Goal: Transaction & Acquisition: Purchase product/service

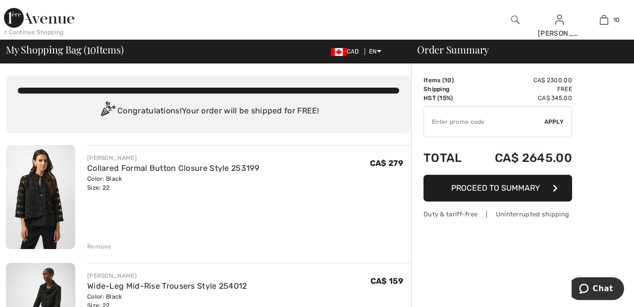
click at [48, 19] on img at bounding box center [39, 18] width 70 height 20
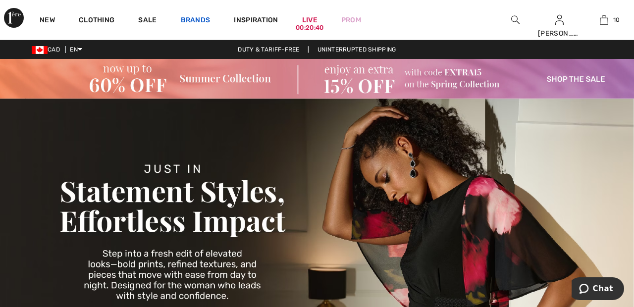
click at [197, 21] on link "Brands" at bounding box center [196, 21] width 30 height 10
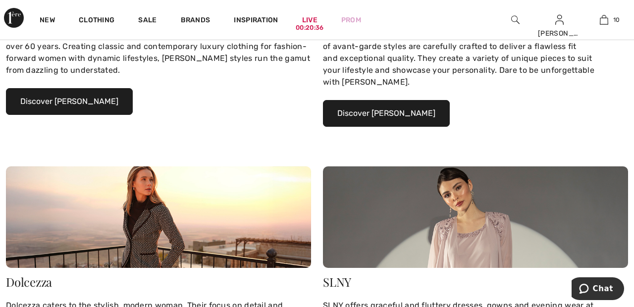
scroll to position [327, 0]
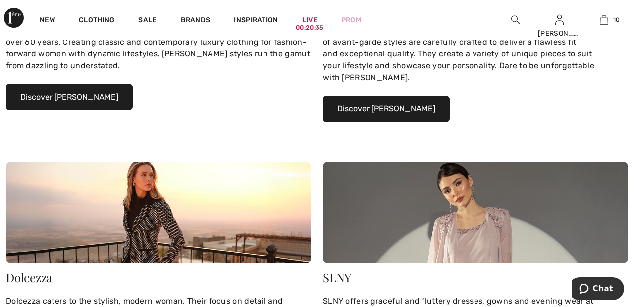
click at [88, 97] on button "Discover Joseph Ribkoff" at bounding box center [69, 97] width 127 height 27
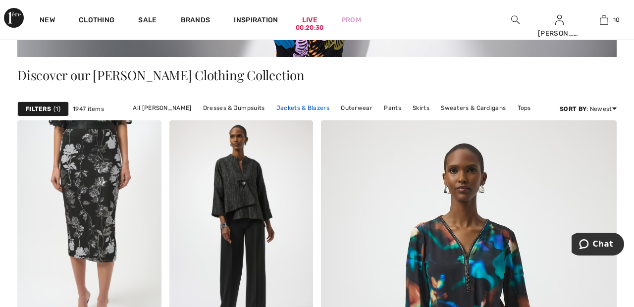
click at [307, 108] on link "Jackets & Blazers" at bounding box center [302, 108] width 63 height 13
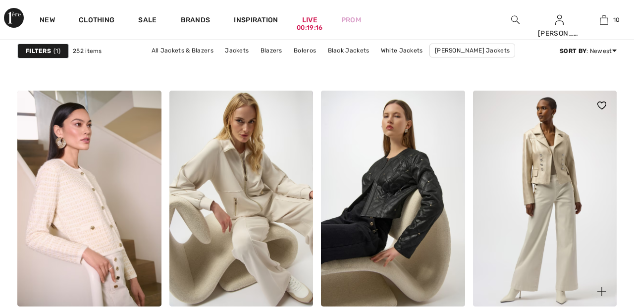
click at [535, 249] on img at bounding box center [545, 199] width 144 height 216
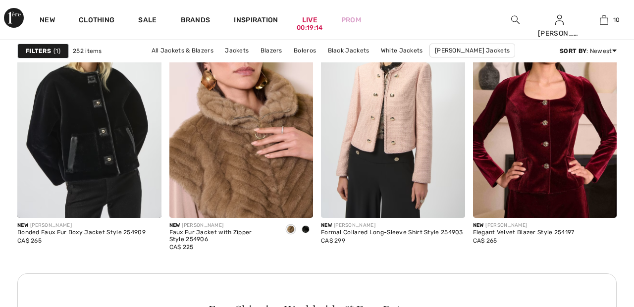
scroll to position [3103, 0]
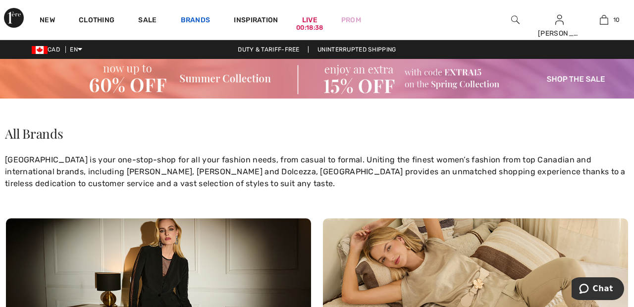
click at [200, 16] on link "Brands" at bounding box center [196, 21] width 30 height 10
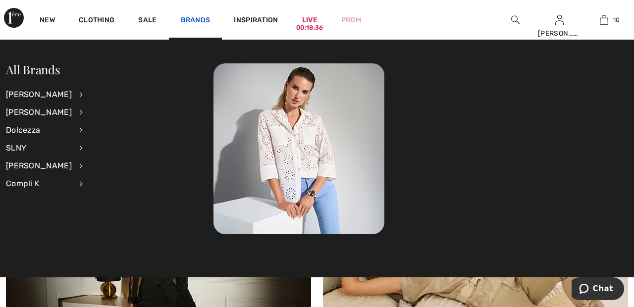
scroll to position [11, 0]
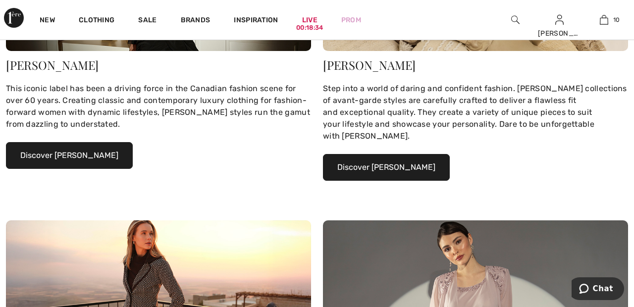
scroll to position [269, 0]
click at [102, 151] on button "Discover Joseph Ribkoff" at bounding box center [69, 155] width 127 height 27
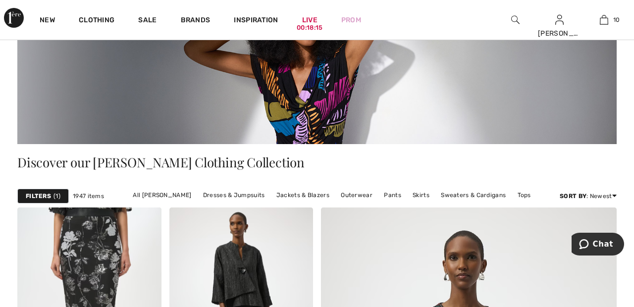
scroll to position [156, 0]
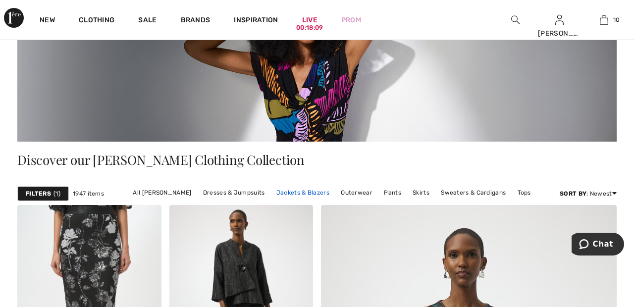
click at [301, 196] on link "Jackets & Blazers" at bounding box center [302, 192] width 63 height 13
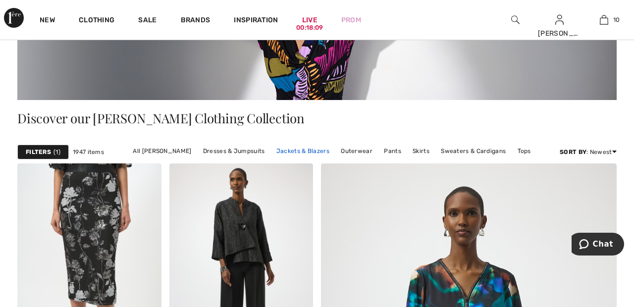
scroll to position [204, 0]
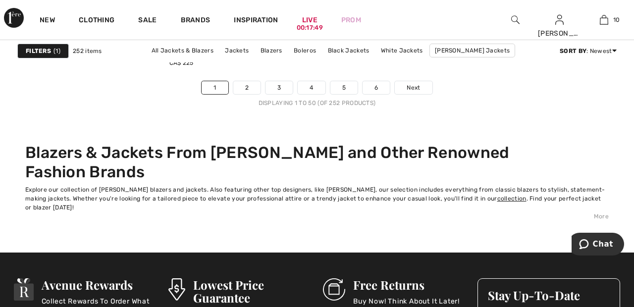
scroll to position [4205, 0]
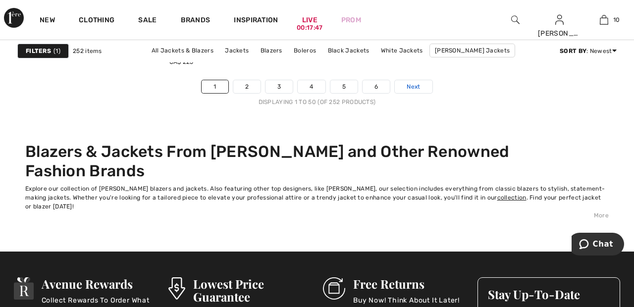
click at [420, 88] on span "Next" at bounding box center [413, 86] width 13 height 9
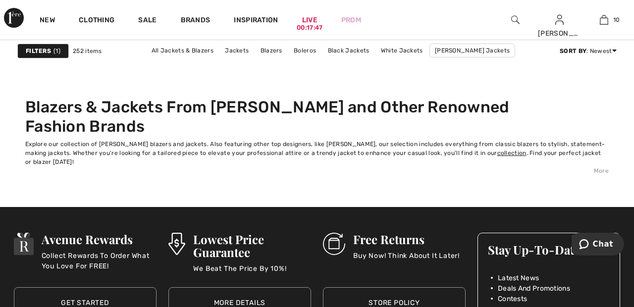
scroll to position [4252, 0]
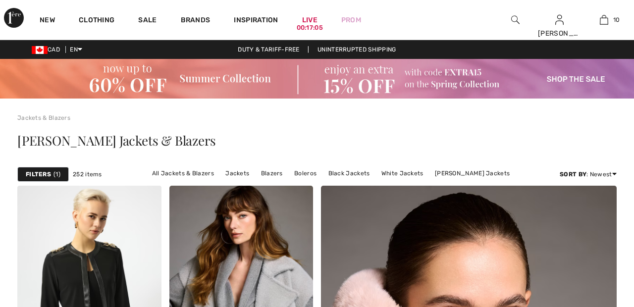
checkbox input "true"
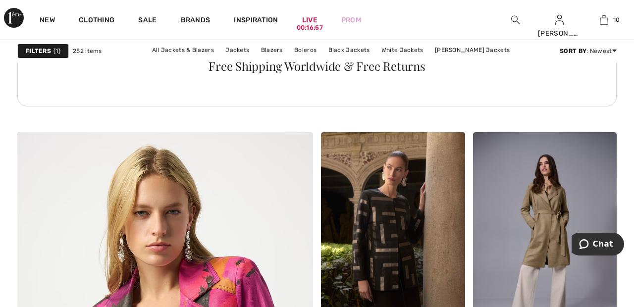
scroll to position [2161, 0]
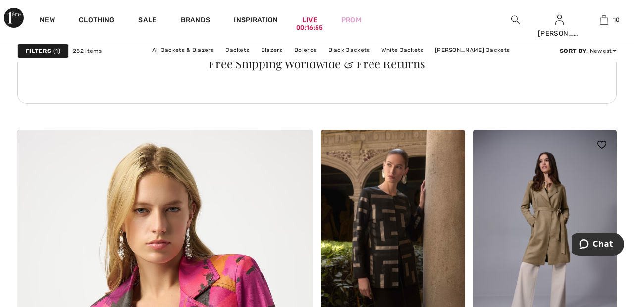
click at [605, 146] on img at bounding box center [601, 145] width 9 height 8
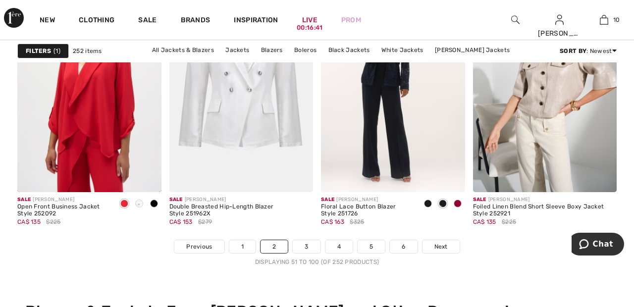
scroll to position [4044, 0]
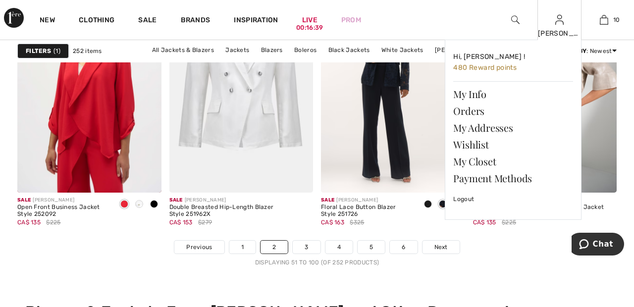
click at [563, 25] on img at bounding box center [559, 20] width 8 height 12
click at [478, 142] on link "Wishlist" at bounding box center [513, 144] width 120 height 17
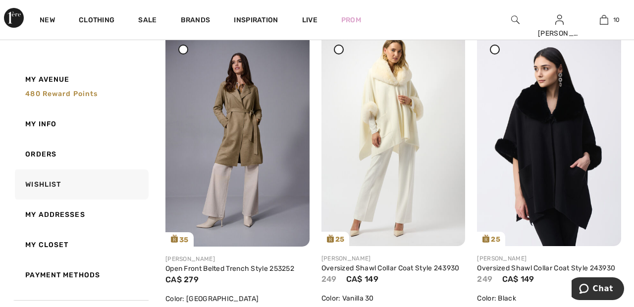
scroll to position [145, 0]
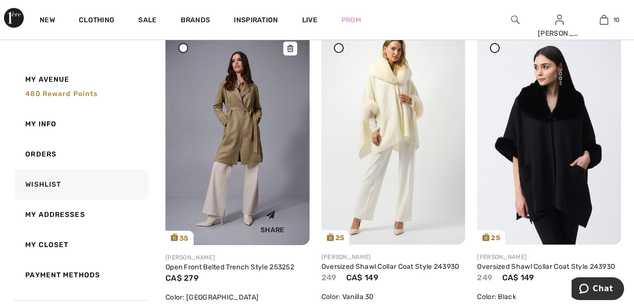
click at [238, 133] on img at bounding box center [237, 137] width 144 height 216
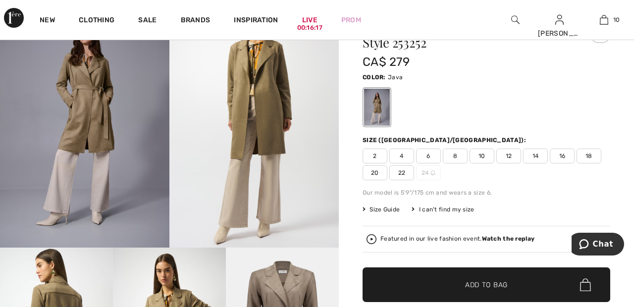
click at [406, 170] on span "22" at bounding box center [401, 172] width 25 height 15
click at [487, 286] on span "Add to Bag" at bounding box center [486, 285] width 43 height 10
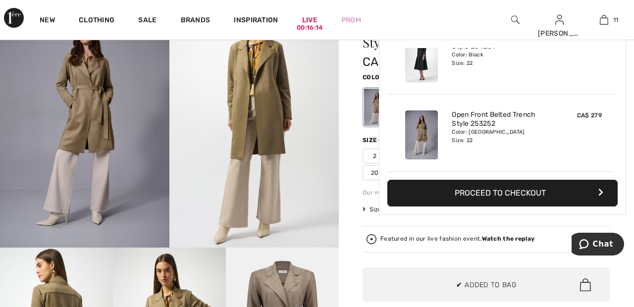
scroll to position [726, 0]
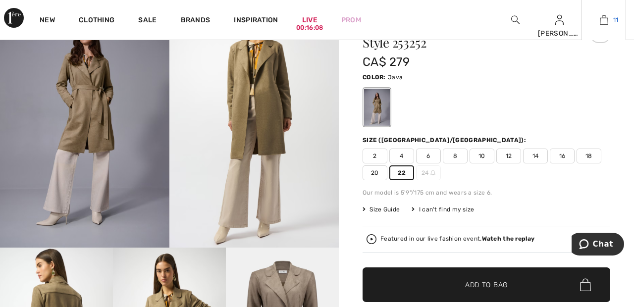
click at [613, 19] on span "11" at bounding box center [615, 19] width 5 height 9
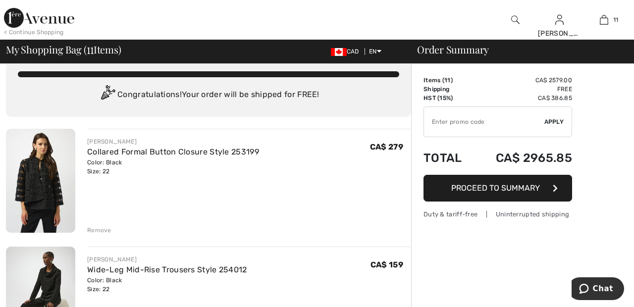
scroll to position [43, 0]
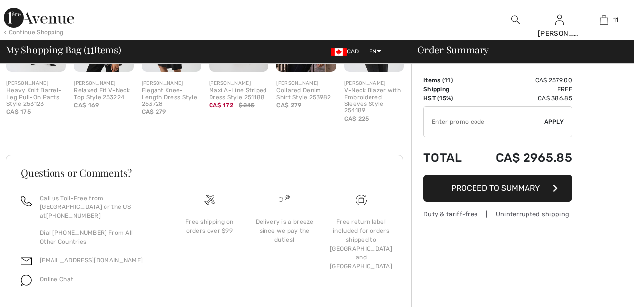
scroll to position [1523, 0]
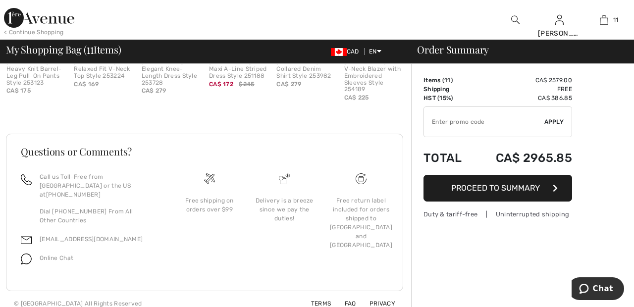
click at [2, 90] on div "Quick view JOSEPH RIBKOFF Heavy Knit Barrel-Leg Pull-On Pants Style 253123 CA$ …" at bounding box center [35, 35] width 67 height 149
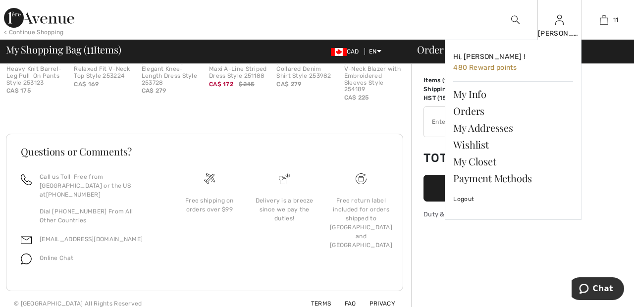
click at [559, 26] on img at bounding box center [559, 20] width 8 height 12
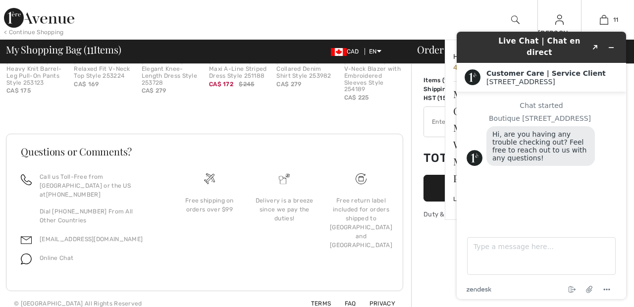
scroll to position [0, 0]
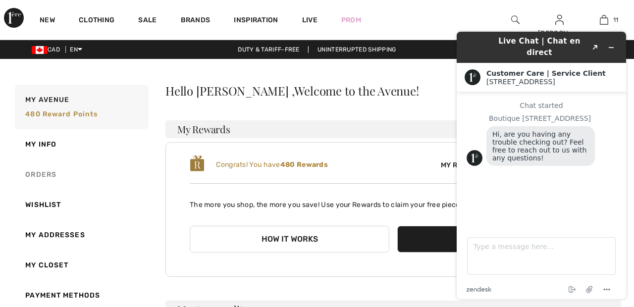
click at [42, 174] on link "Orders" at bounding box center [81, 175] width 136 height 30
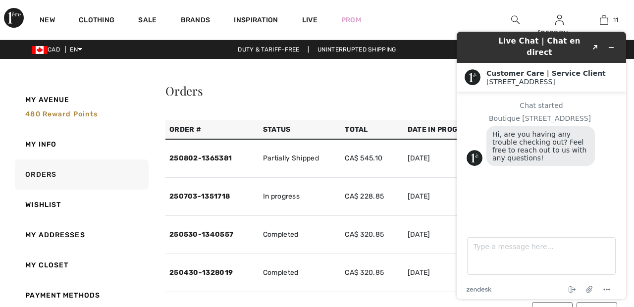
click at [439, 16] on div "New Clothing Sale Brands Inspiration Live Prom Sandra Hi, Sandra ! 480 Reward p…" at bounding box center [317, 20] width 634 height 40
click at [611, 48] on icon "Minimize widget" at bounding box center [611, 48] width 4 height 0
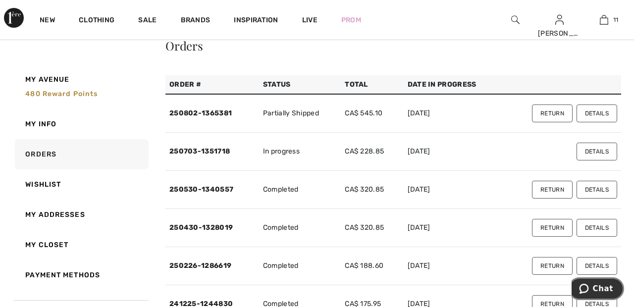
scroll to position [49, 0]
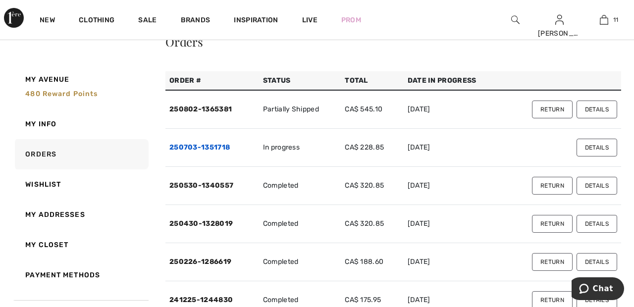
click at [206, 148] on link "250703-1351718" at bounding box center [199, 147] width 60 height 8
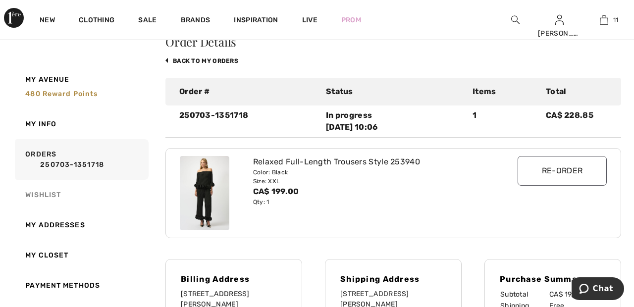
click at [125, 198] on link "Wishlist" at bounding box center [81, 195] width 136 height 30
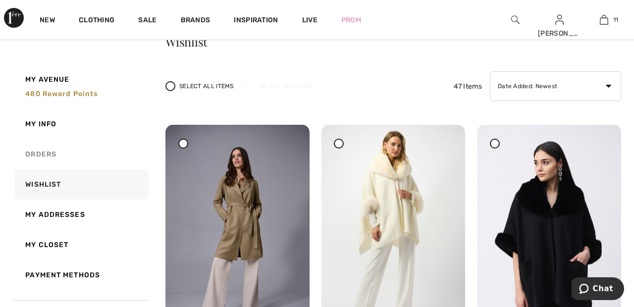
click at [52, 155] on link "Orders" at bounding box center [81, 154] width 136 height 30
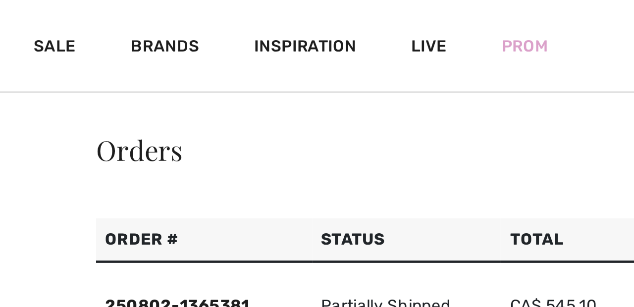
scroll to position [0, 0]
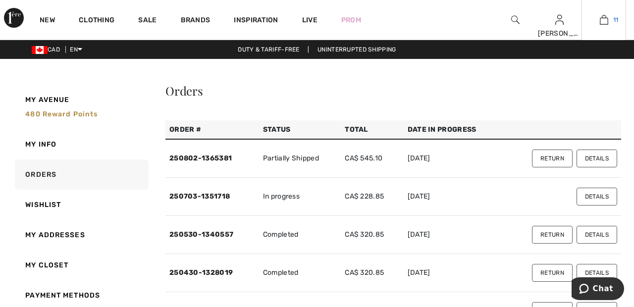
click at [609, 18] on link "11" at bounding box center [604, 20] width 44 height 12
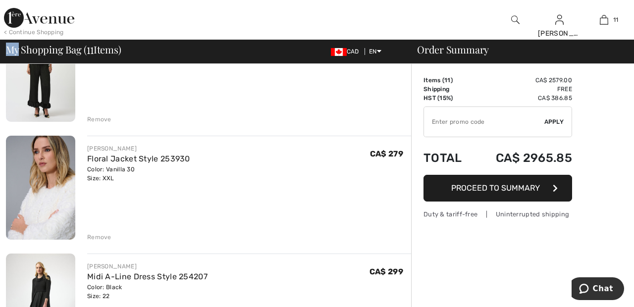
scroll to position [952, 0]
click at [171, 22] on div at bounding box center [236, 20] width 317 height 40
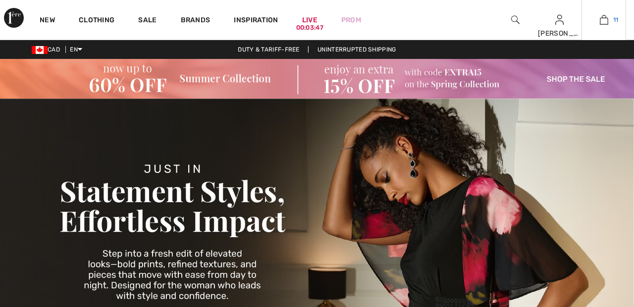
click at [610, 20] on link "11" at bounding box center [604, 20] width 44 height 12
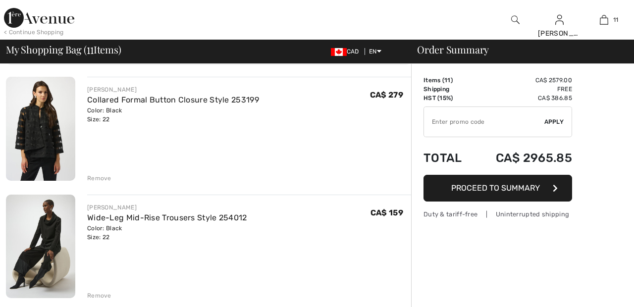
scroll to position [69, 0]
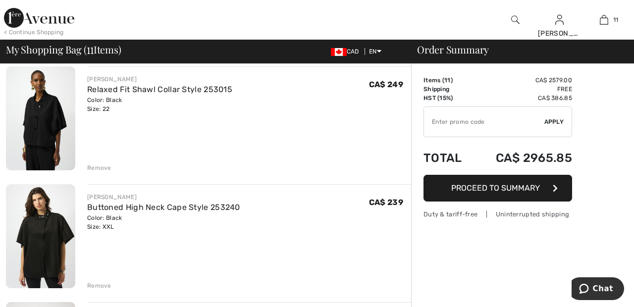
scroll to position [317, 0]
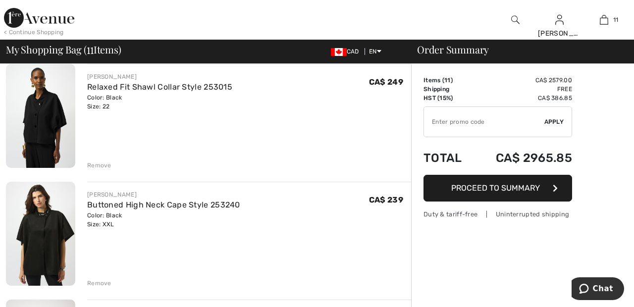
click at [99, 161] on div "Remove" at bounding box center [249, 164] width 324 height 11
click at [100, 165] on div "Remove" at bounding box center [99, 165] width 24 height 9
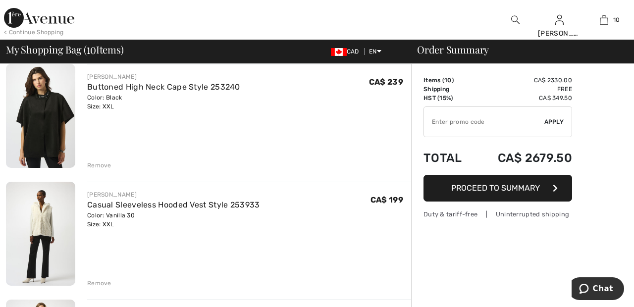
click at [105, 166] on div "Remove" at bounding box center [99, 165] width 24 height 9
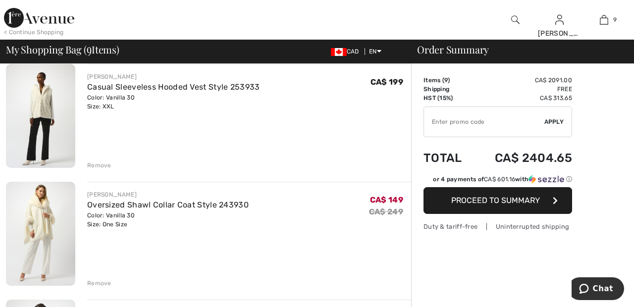
click at [109, 162] on div "Remove" at bounding box center [99, 165] width 24 height 9
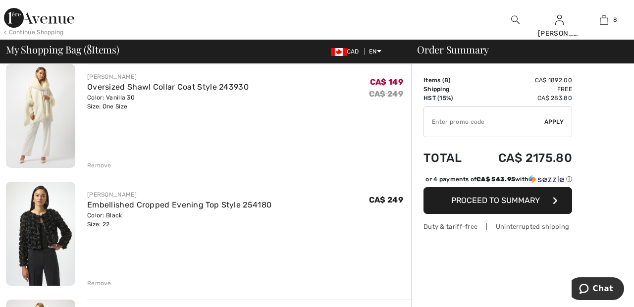
click at [109, 163] on div "Remove" at bounding box center [99, 165] width 24 height 9
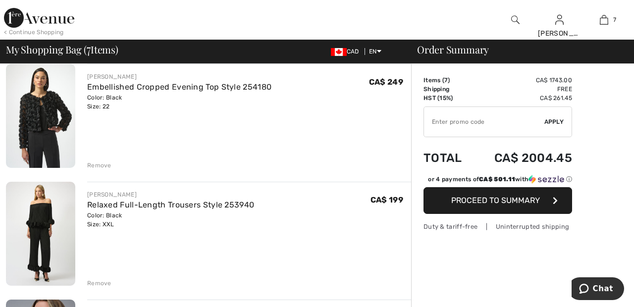
click at [103, 166] on div "Remove" at bounding box center [99, 165] width 24 height 9
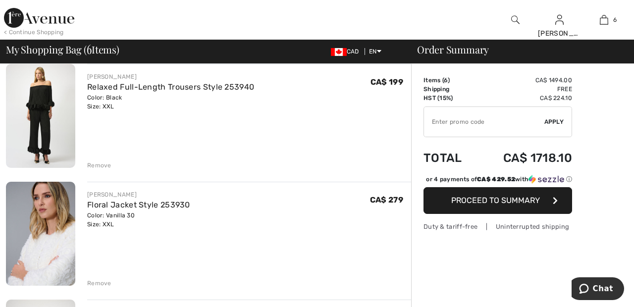
click at [107, 166] on div "Remove" at bounding box center [99, 165] width 24 height 9
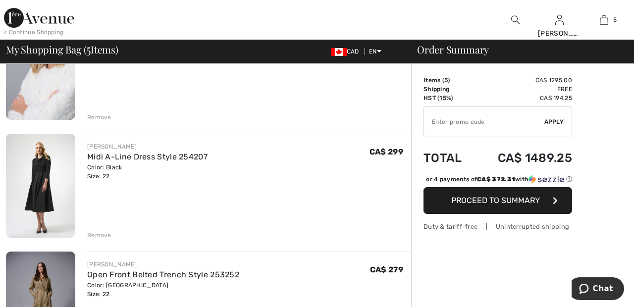
scroll to position [367, 0]
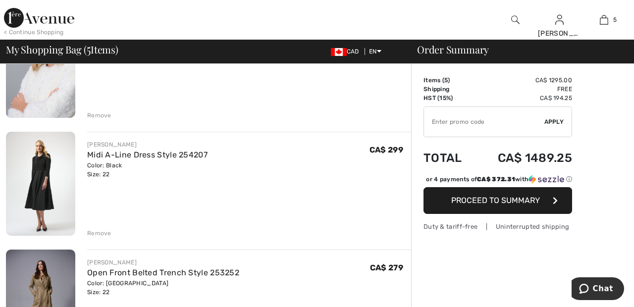
click at [102, 235] on div "Remove" at bounding box center [99, 233] width 24 height 9
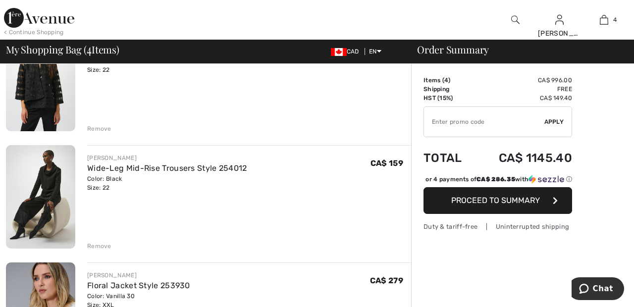
scroll to position [117, 0]
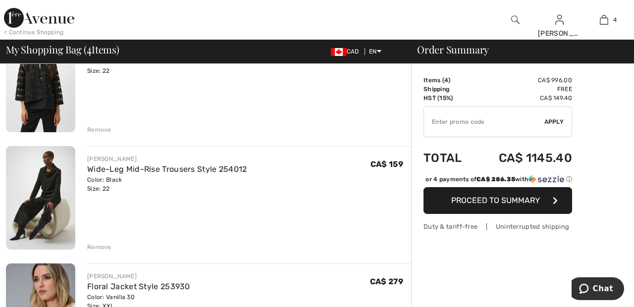
click at [98, 127] on div "Remove" at bounding box center [99, 129] width 24 height 9
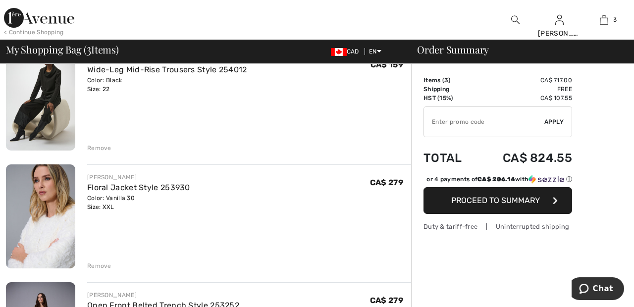
scroll to position [104, 0]
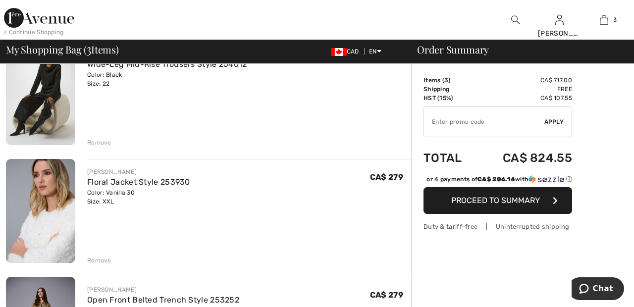
click at [97, 142] on div "Remove" at bounding box center [99, 142] width 24 height 9
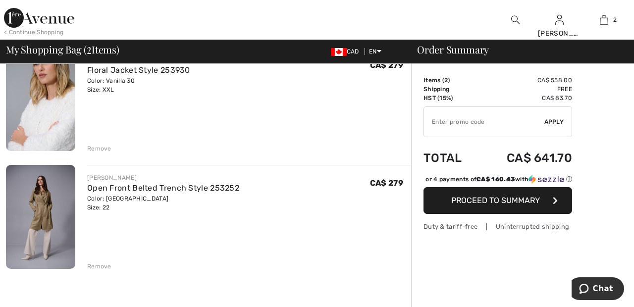
scroll to position [0, 0]
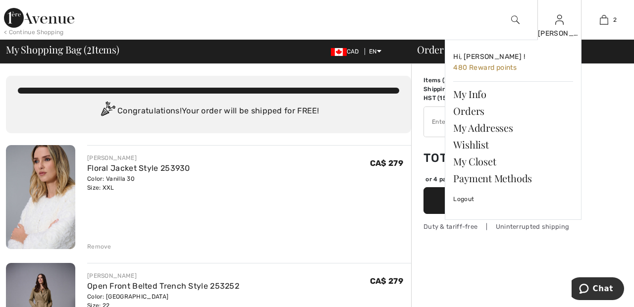
click at [561, 22] on img at bounding box center [559, 20] width 8 height 12
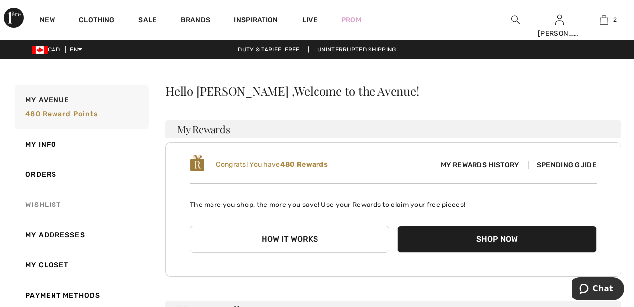
click at [45, 204] on link "Wishlist" at bounding box center [81, 205] width 136 height 30
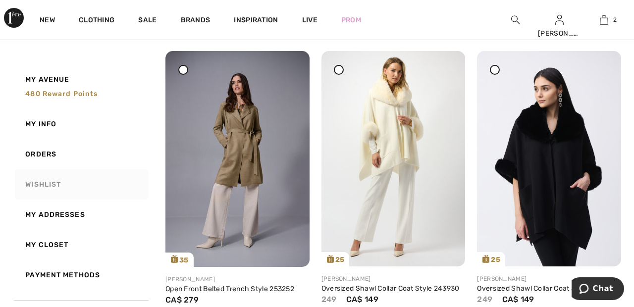
scroll to position [124, 0]
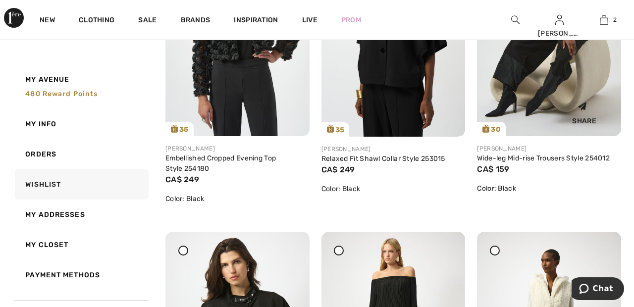
click at [561, 96] on div "Share" at bounding box center [584, 111] width 59 height 35
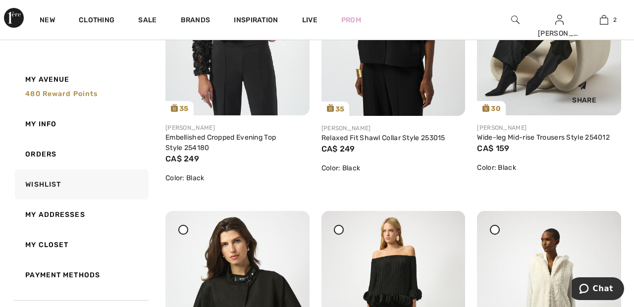
scroll to position [602, 0]
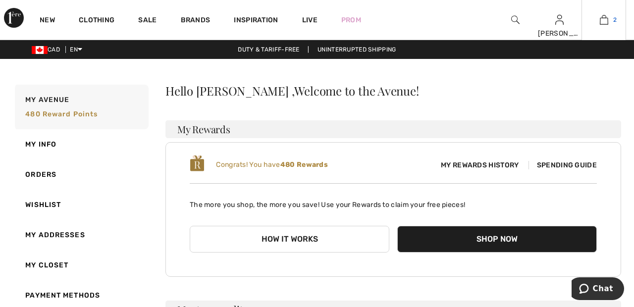
click at [604, 20] on img at bounding box center [604, 20] width 8 height 12
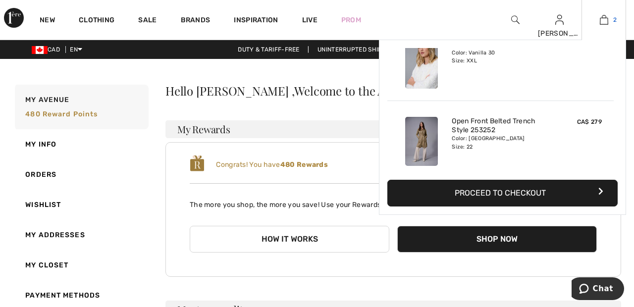
scroll to position [31, 0]
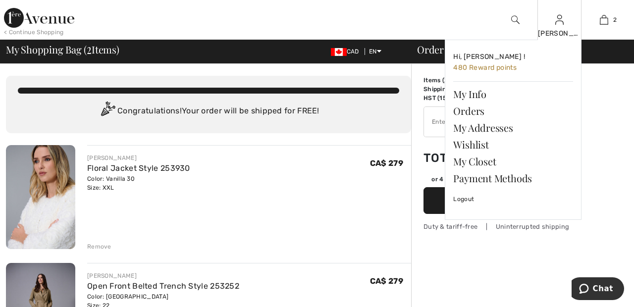
click at [560, 22] on img at bounding box center [559, 20] width 8 height 12
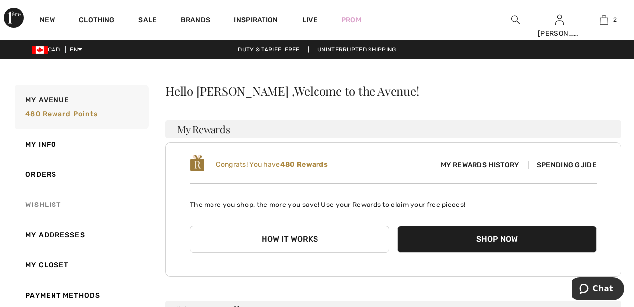
click at [44, 203] on link "Wishlist" at bounding box center [81, 205] width 136 height 30
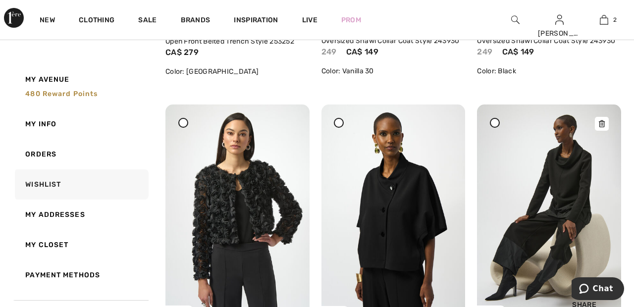
click at [547, 235] on img at bounding box center [549, 212] width 144 height 215
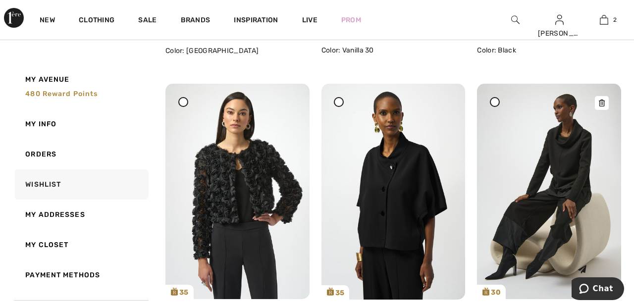
scroll to position [418, 0]
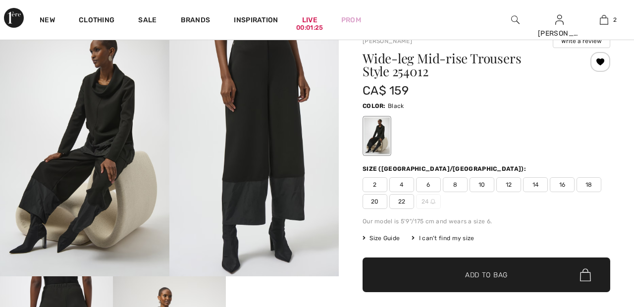
checkbox input "true"
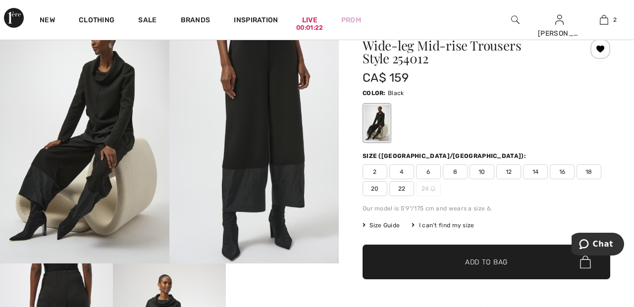
scroll to position [95, 0]
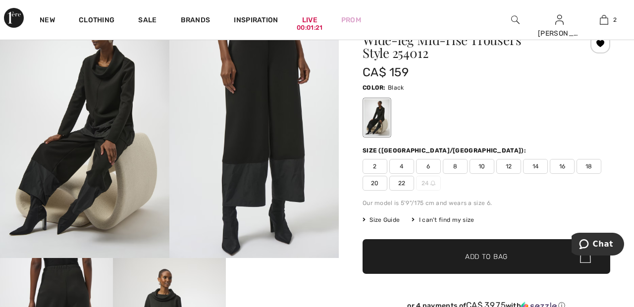
click at [407, 183] on span "22" at bounding box center [401, 183] width 25 height 15
click at [486, 258] on span "Add to Bag" at bounding box center [486, 257] width 43 height 10
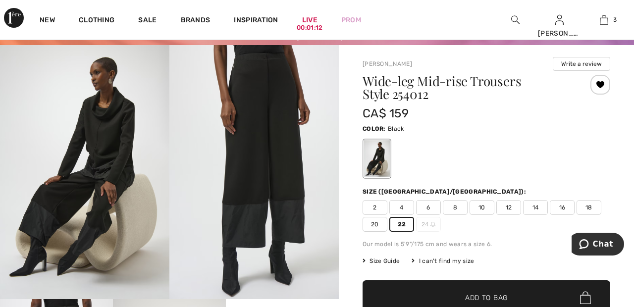
scroll to position [0, 0]
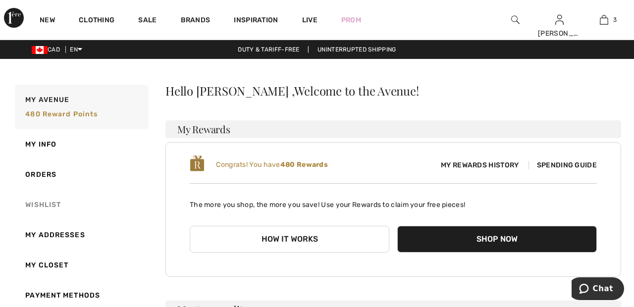
click at [49, 207] on link "Wishlist" at bounding box center [81, 205] width 136 height 30
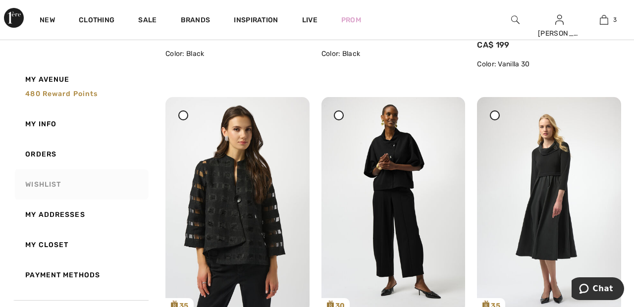
scroll to position [1005, 0]
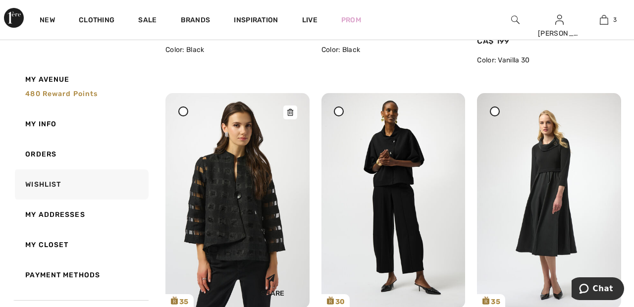
click at [244, 207] on img at bounding box center [237, 200] width 144 height 215
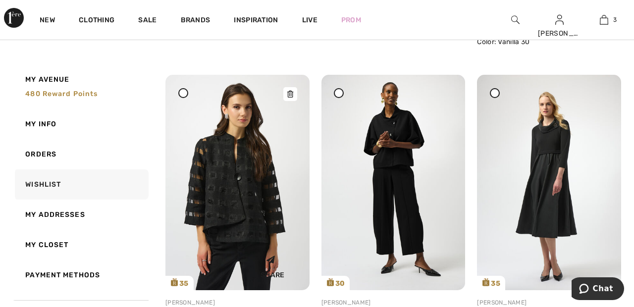
scroll to position [1052, 0]
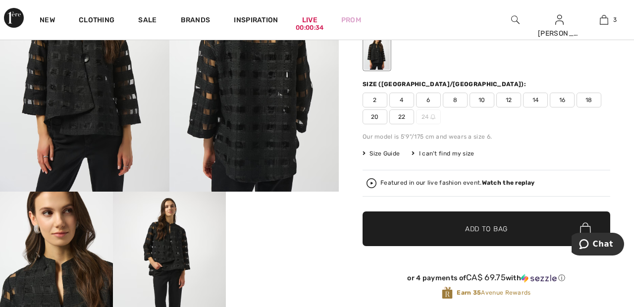
click at [402, 114] on span "22" at bounding box center [401, 116] width 25 height 15
click at [437, 229] on span "✔ Added to Bag Add to Bag" at bounding box center [487, 229] width 248 height 35
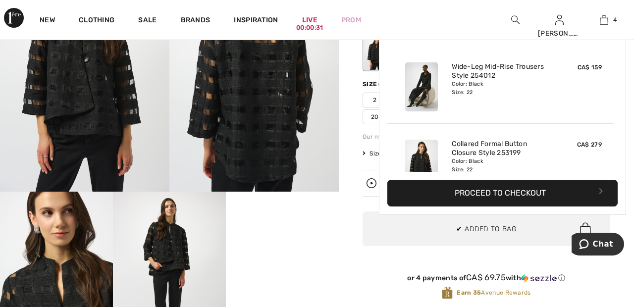
scroll to position [185, 0]
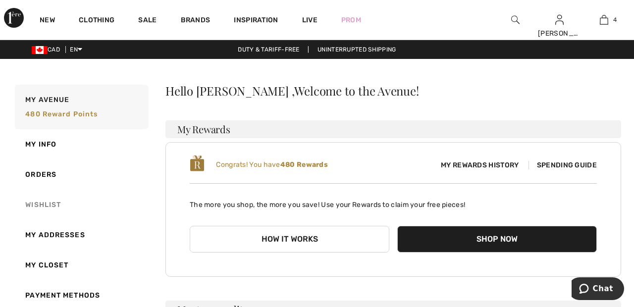
click at [43, 205] on link "Wishlist" at bounding box center [81, 205] width 136 height 30
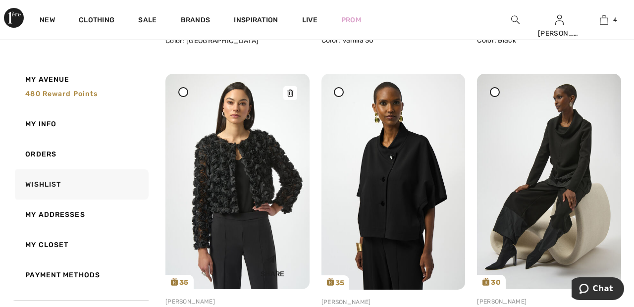
click at [282, 168] on img at bounding box center [237, 181] width 144 height 215
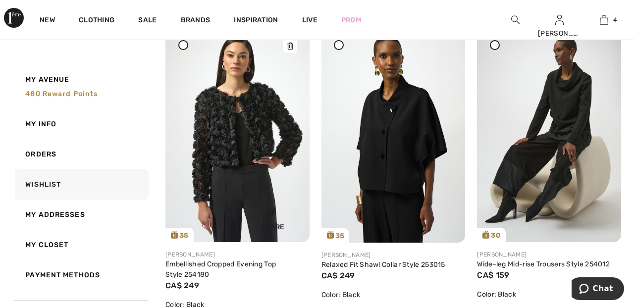
scroll to position [449, 0]
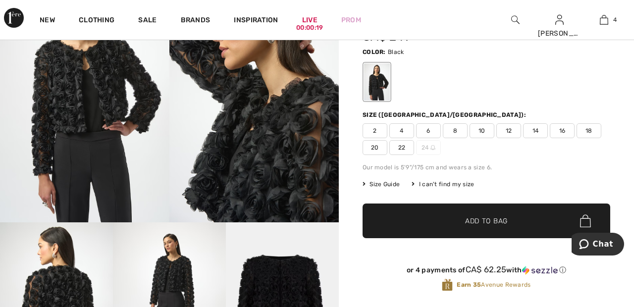
click at [404, 145] on span "22" at bounding box center [401, 147] width 25 height 15
click at [460, 221] on span "✔ Added to Bag" at bounding box center [471, 221] width 60 height 10
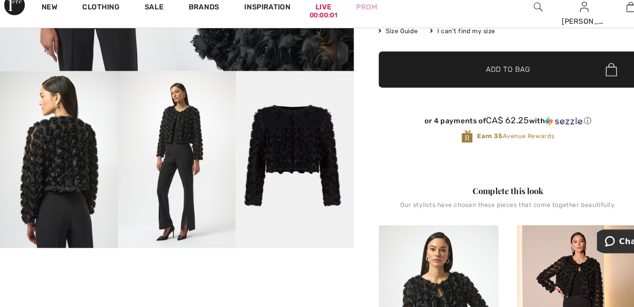
scroll to position [266, 0]
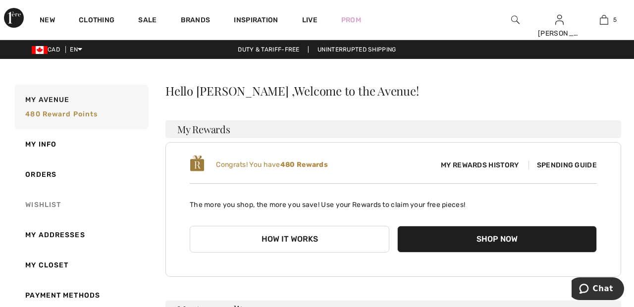
click at [29, 208] on link "Wishlist" at bounding box center [81, 205] width 136 height 30
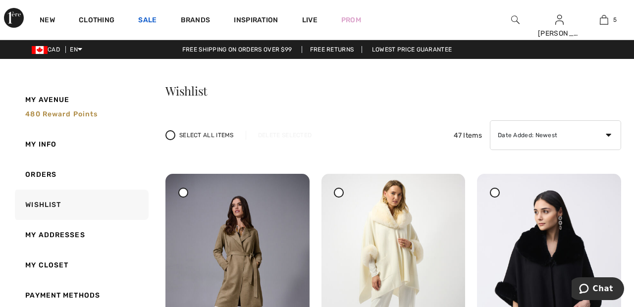
click at [144, 17] on link "Sale" at bounding box center [147, 21] width 18 height 10
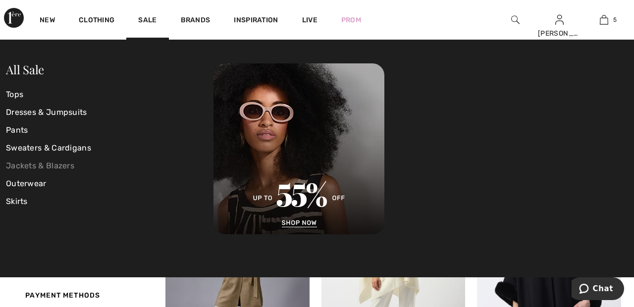
click at [73, 164] on link "Jackets & Blazers" at bounding box center [110, 166] width 208 height 18
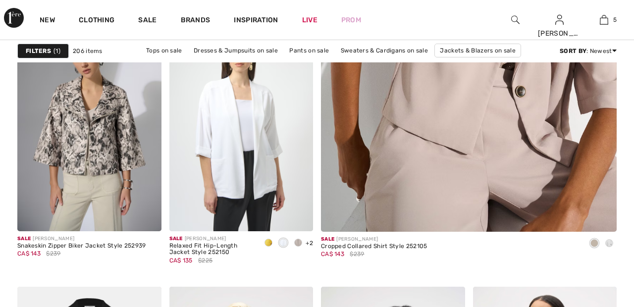
scroll to position [496, 0]
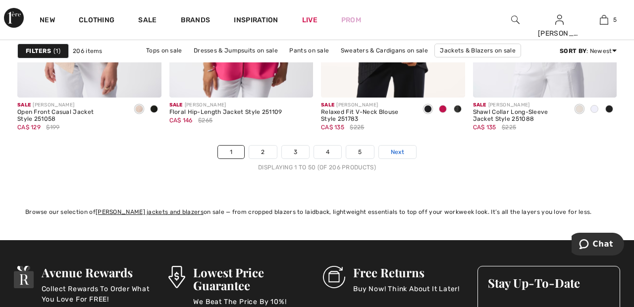
click at [408, 148] on link "Next" at bounding box center [397, 152] width 37 height 13
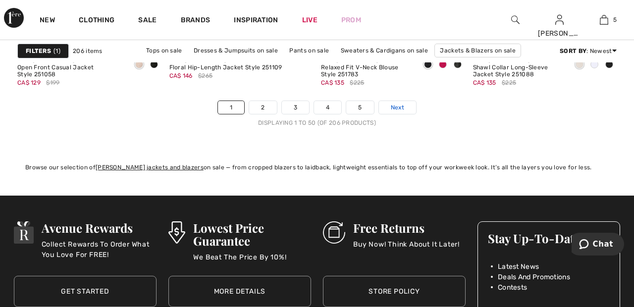
scroll to position [4187, 0]
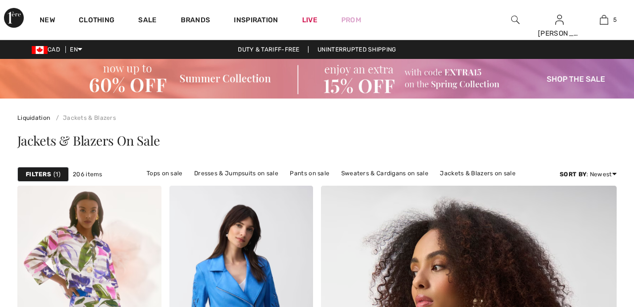
checkbox input "true"
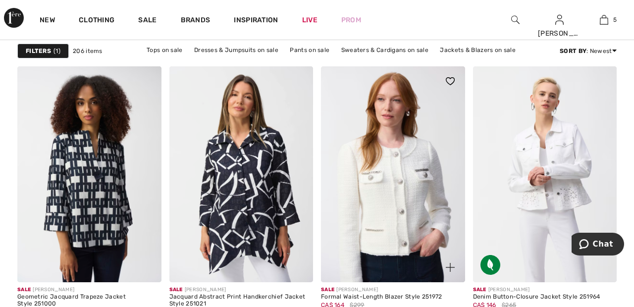
click at [413, 180] on img at bounding box center [393, 174] width 144 height 216
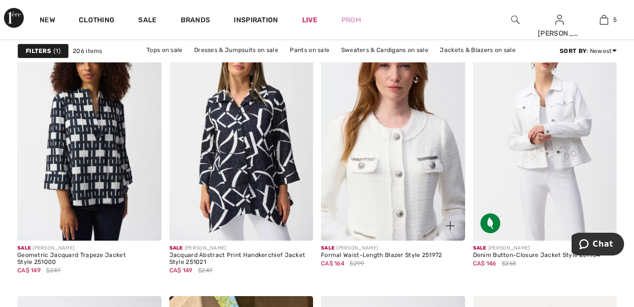
scroll to position [1355, 0]
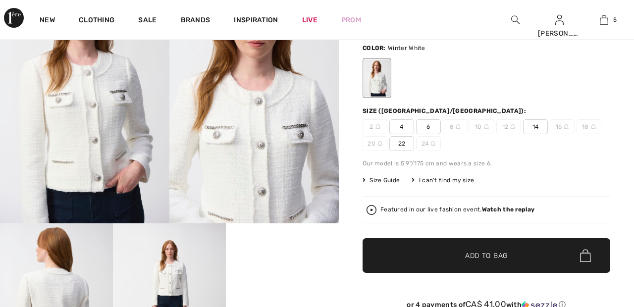
click at [402, 143] on span "22" at bounding box center [401, 143] width 25 height 15
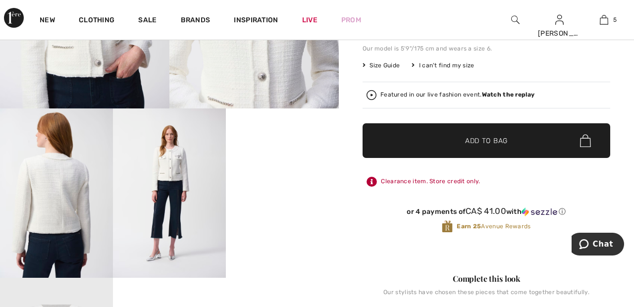
scroll to position [246, 0]
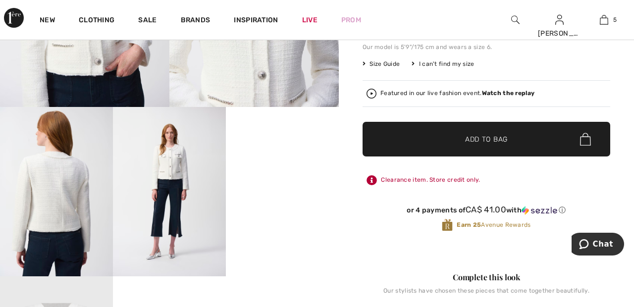
click at [437, 144] on span "✔ Added to Bag Add to Bag" at bounding box center [487, 139] width 248 height 35
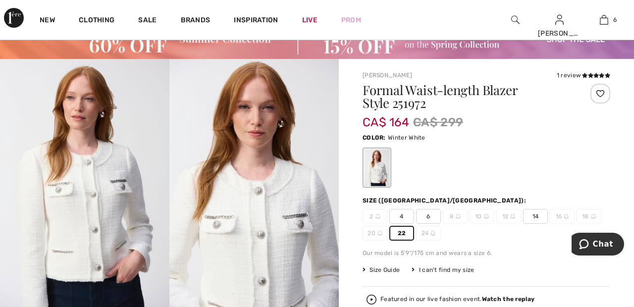
scroll to position [0, 0]
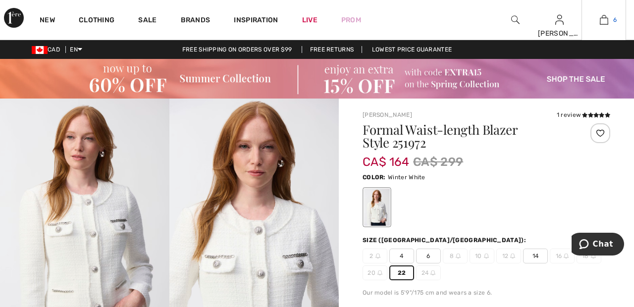
click at [605, 16] on img at bounding box center [604, 20] width 8 height 12
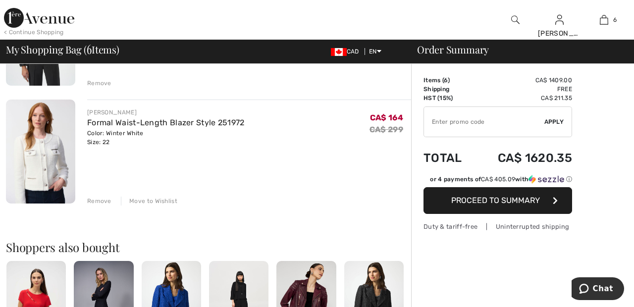
scroll to position [635, 0]
click at [375, 307] on img at bounding box center [373, 305] width 59 height 89
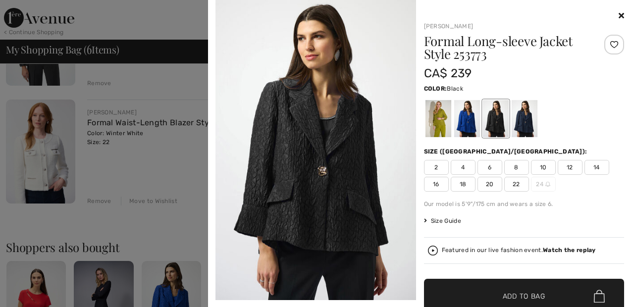
click at [616, 38] on div at bounding box center [614, 45] width 20 height 20
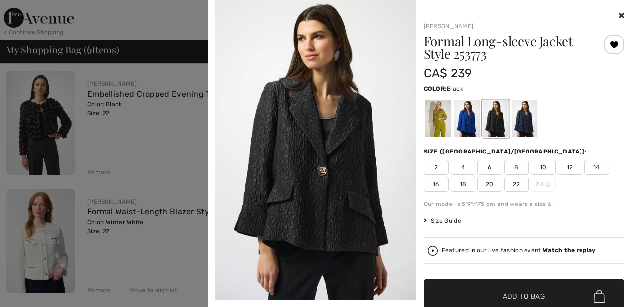
scroll to position [545, 0]
click at [621, 15] on icon at bounding box center [621, 15] width 5 height 8
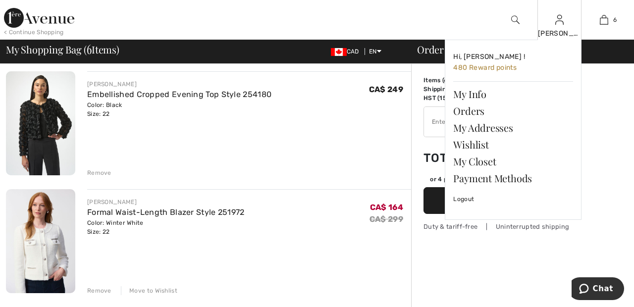
click at [560, 19] on img at bounding box center [559, 20] width 8 height 12
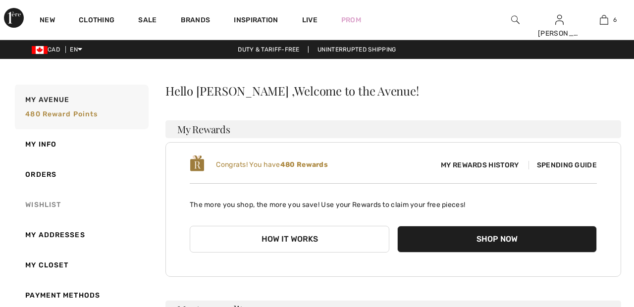
click at [27, 198] on link "Wishlist" at bounding box center [81, 205] width 136 height 30
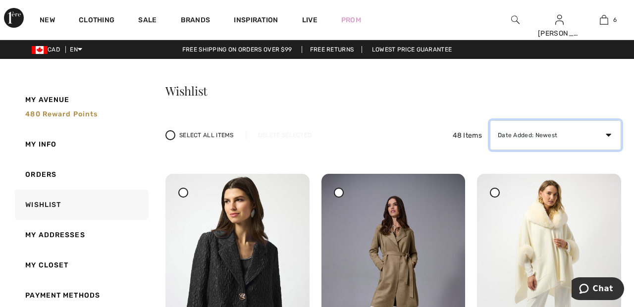
click at [602, 121] on select "Date Added: Newest Date Added: Oldest Price: High to Low Price: Low to High Bra…" at bounding box center [555, 135] width 131 height 30
click at [420, 121] on div "48 Items Date Added: Newest Date Added: Oldest Price: High to Low Price: Low to…" at bounding box center [472, 135] width 298 height 30
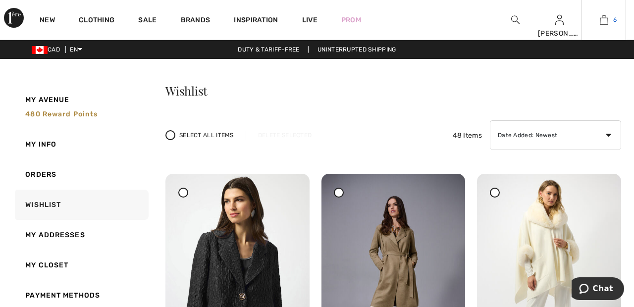
click at [613, 21] on link "6" at bounding box center [604, 20] width 44 height 12
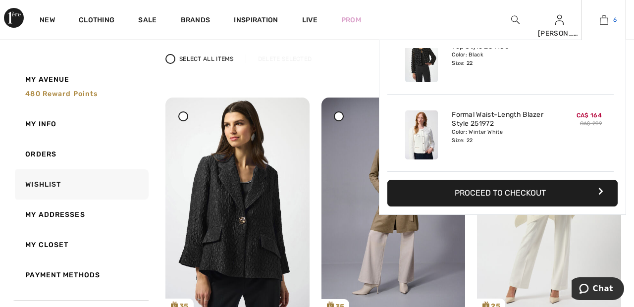
scroll to position [80, 0]
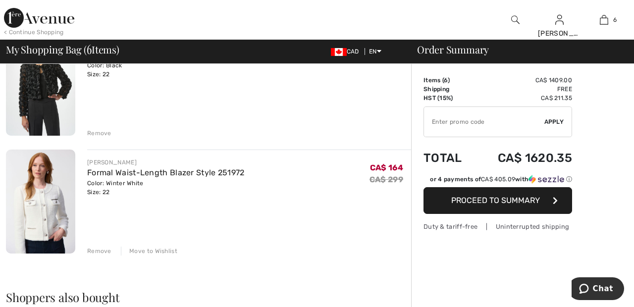
scroll to position [586, 0]
click at [160, 251] on div "Move to Wishlist" at bounding box center [149, 250] width 56 height 9
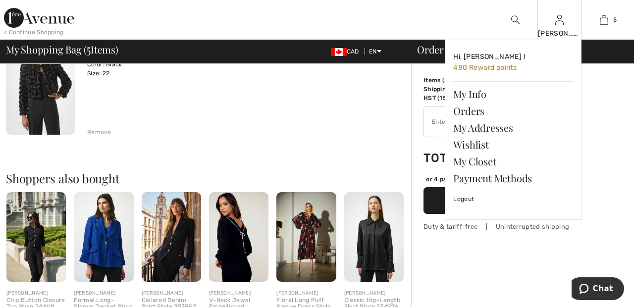
click at [556, 24] on img at bounding box center [559, 20] width 8 height 12
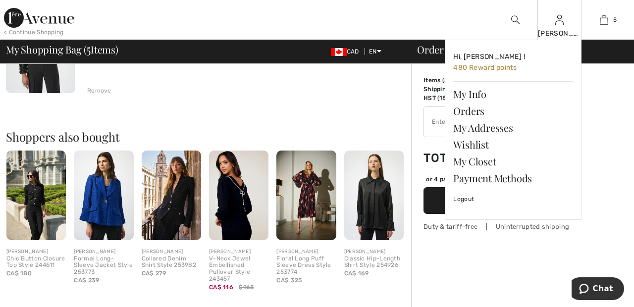
scroll to position [633, 0]
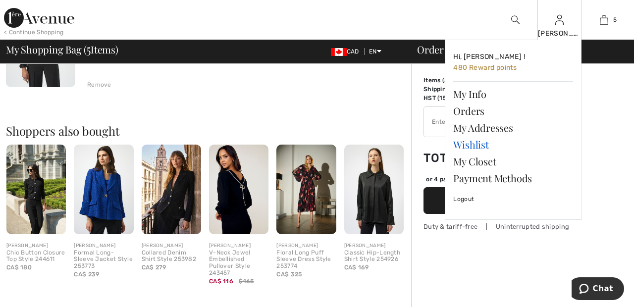
click at [483, 143] on link "Wishlist" at bounding box center [513, 144] width 120 height 17
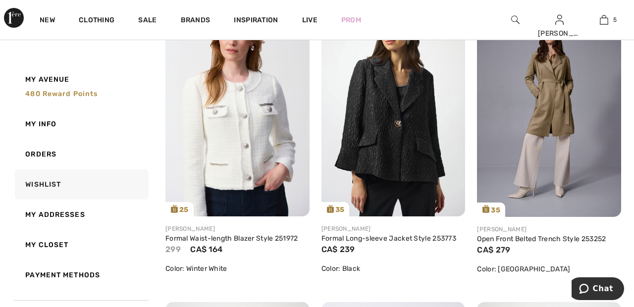
scroll to position [174, 0]
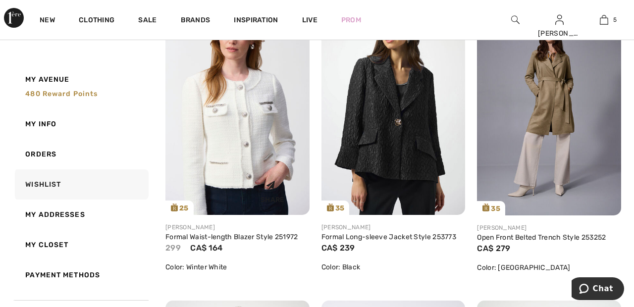
click at [257, 135] on img at bounding box center [237, 107] width 144 height 215
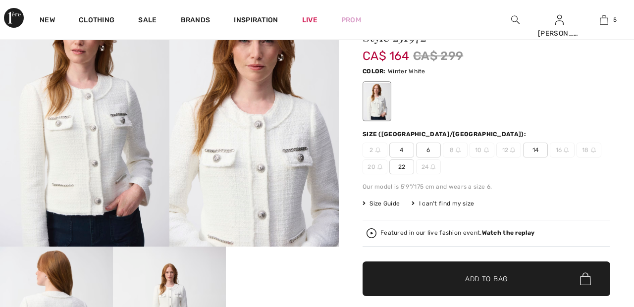
scroll to position [108, 0]
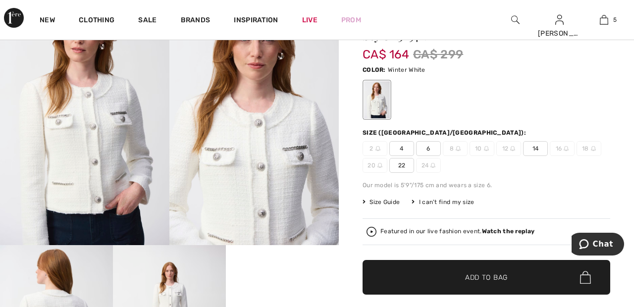
click at [403, 163] on span "22" at bounding box center [401, 165] width 25 height 15
click at [503, 278] on span "Add to Bag" at bounding box center [486, 277] width 43 height 10
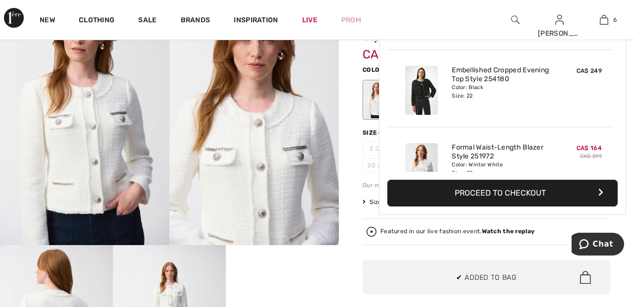
scroll to position [340, 0]
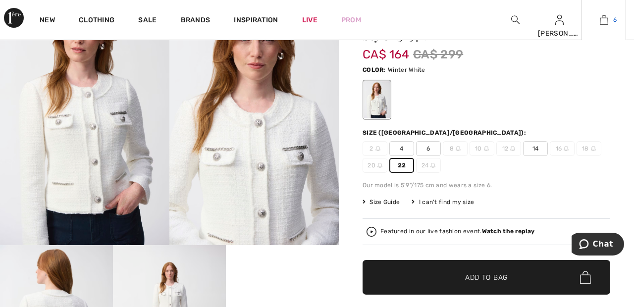
click at [605, 20] on img at bounding box center [604, 20] width 8 height 12
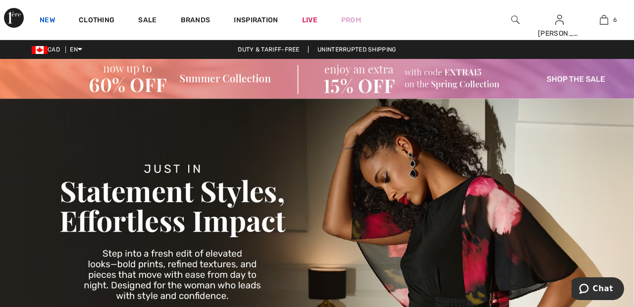
click at [47, 19] on link "New" at bounding box center [47, 21] width 15 height 10
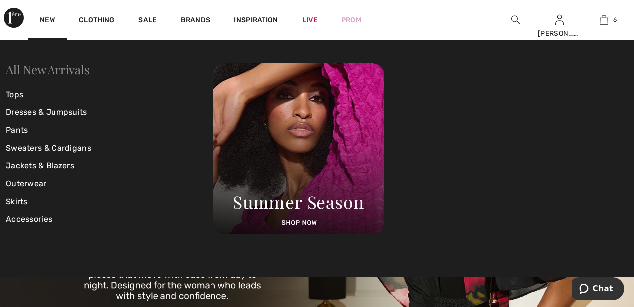
click at [46, 73] on link "All New Arrivals" at bounding box center [47, 69] width 83 height 16
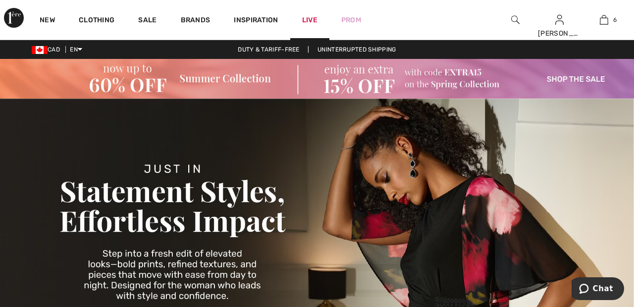
click at [310, 16] on link "Live" at bounding box center [309, 20] width 15 height 10
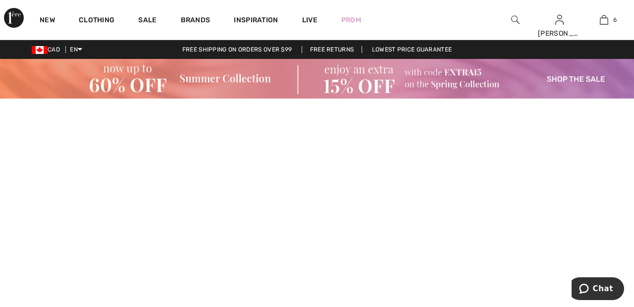
click at [144, 78] on img at bounding box center [317, 79] width 634 height 40
click at [260, 72] on img at bounding box center [317, 79] width 634 height 40
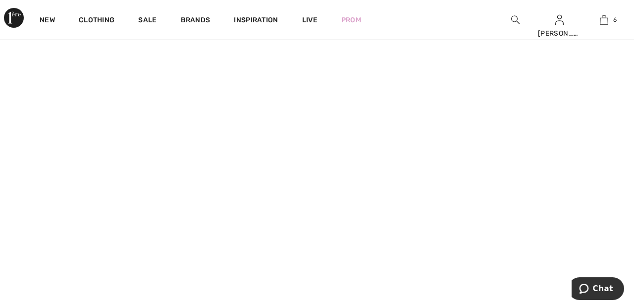
scroll to position [544, 0]
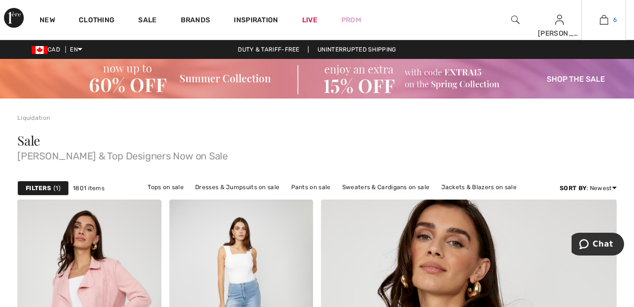
click at [608, 22] on img at bounding box center [604, 20] width 8 height 12
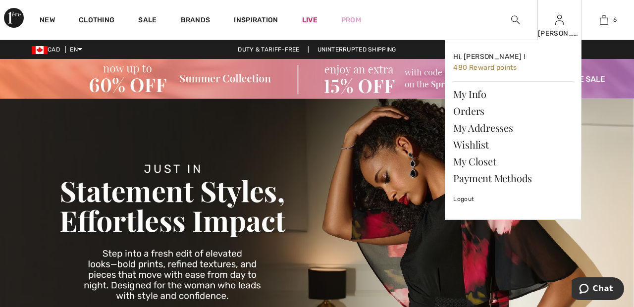
click at [563, 24] on img at bounding box center [559, 20] width 8 height 12
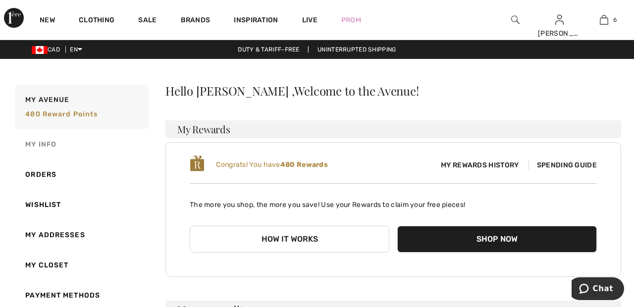
click at [55, 144] on link "My Info" at bounding box center [81, 144] width 136 height 30
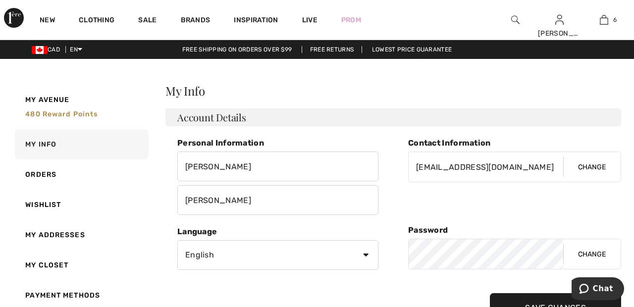
click at [585, 115] on h3 "Account Details" at bounding box center [393, 117] width 456 height 18
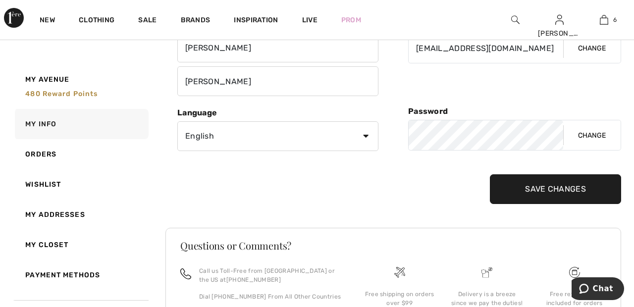
scroll to position [133, 0]
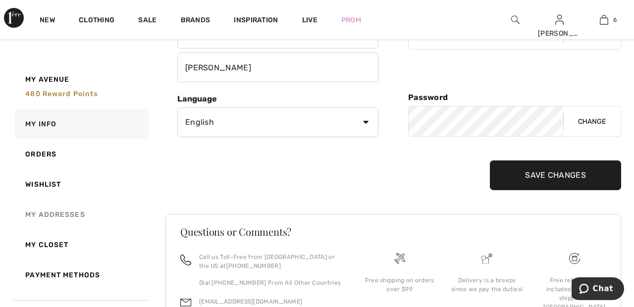
click at [28, 214] on link "My Addresses" at bounding box center [81, 215] width 136 height 30
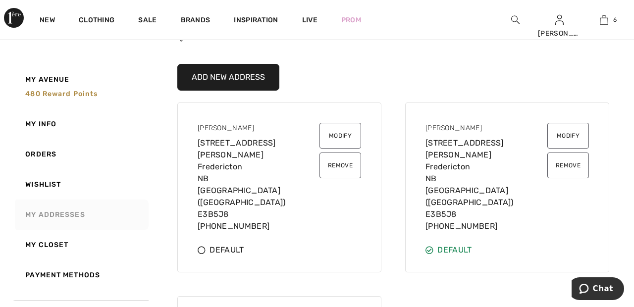
scroll to position [0, 0]
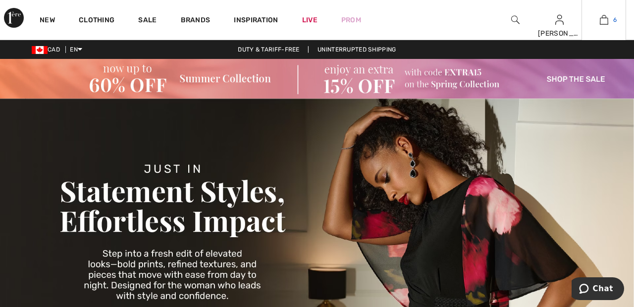
click at [615, 20] on span "6" at bounding box center [614, 19] width 3 height 9
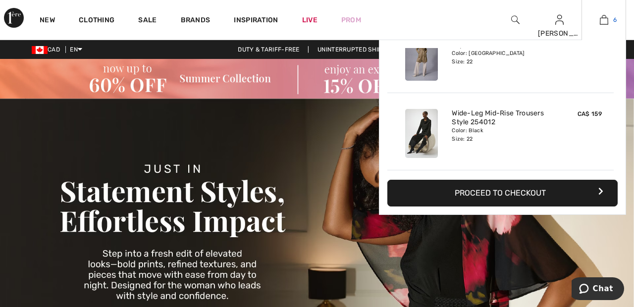
scroll to position [105, 0]
